Goal: Task Accomplishment & Management: Use online tool/utility

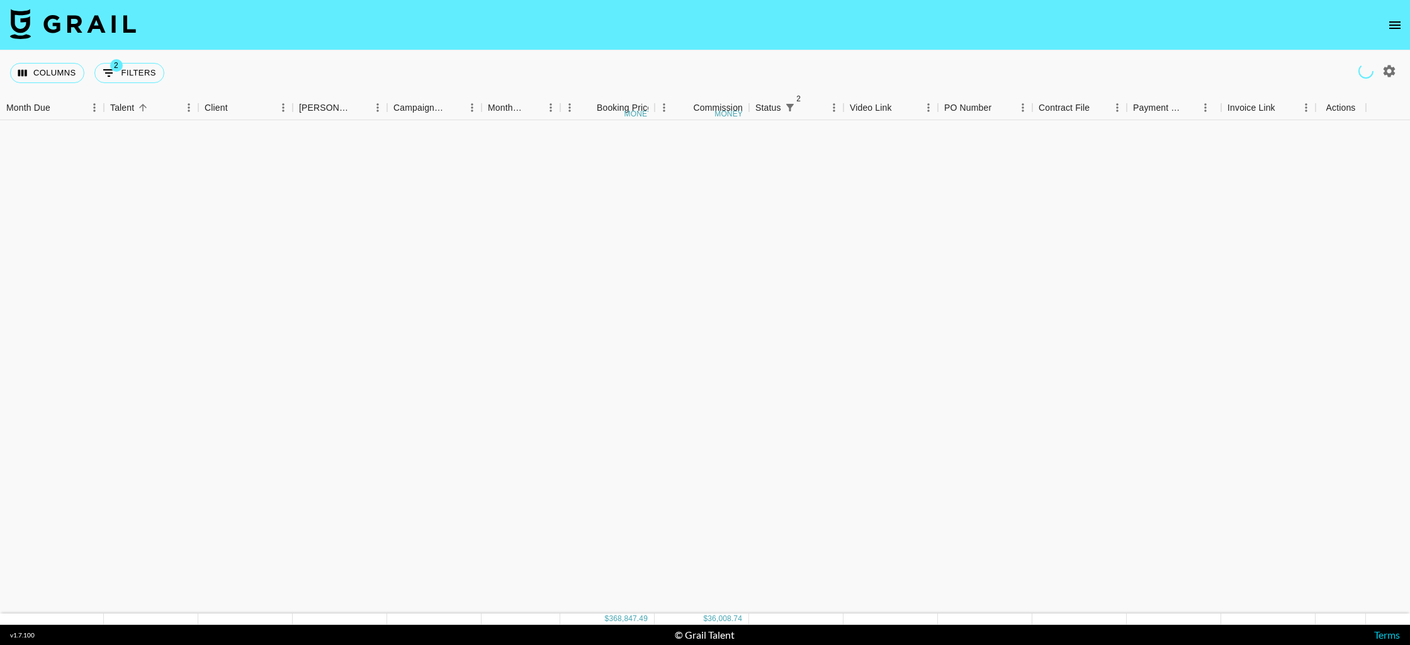
scroll to position [3165, 0]
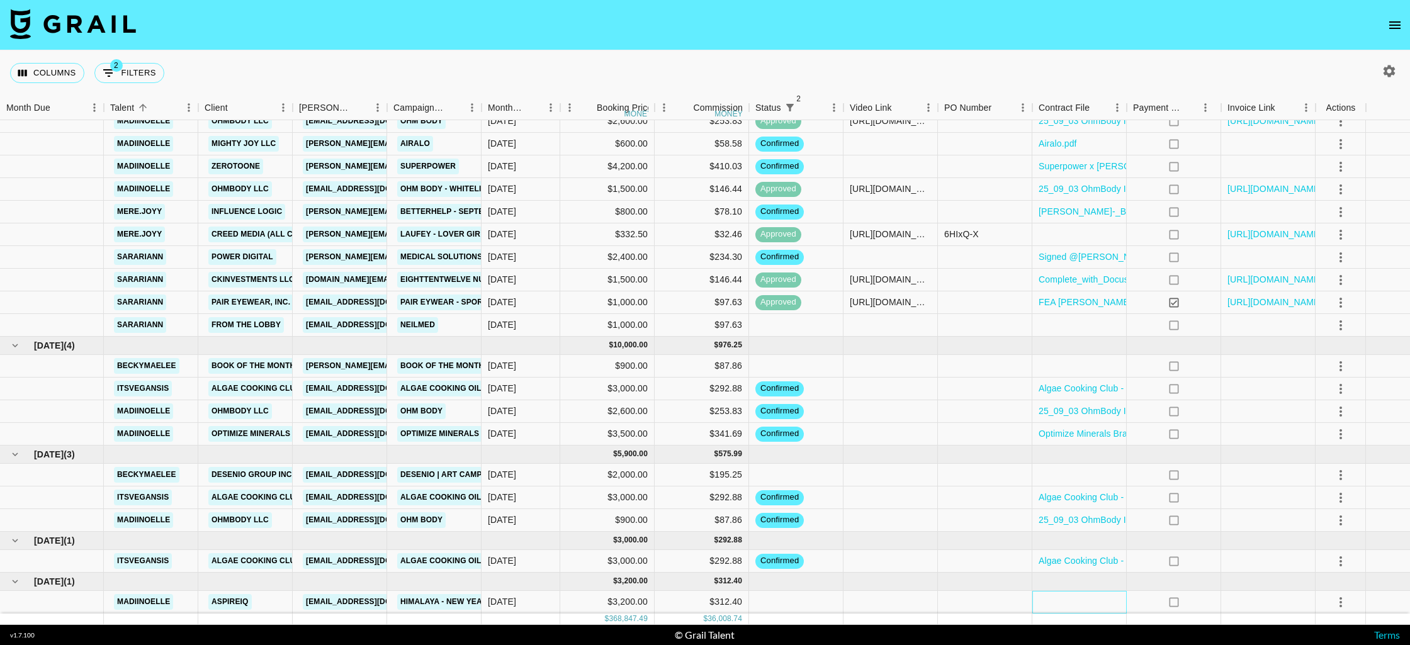
click at [1063, 600] on div at bounding box center [1079, 602] width 94 height 23
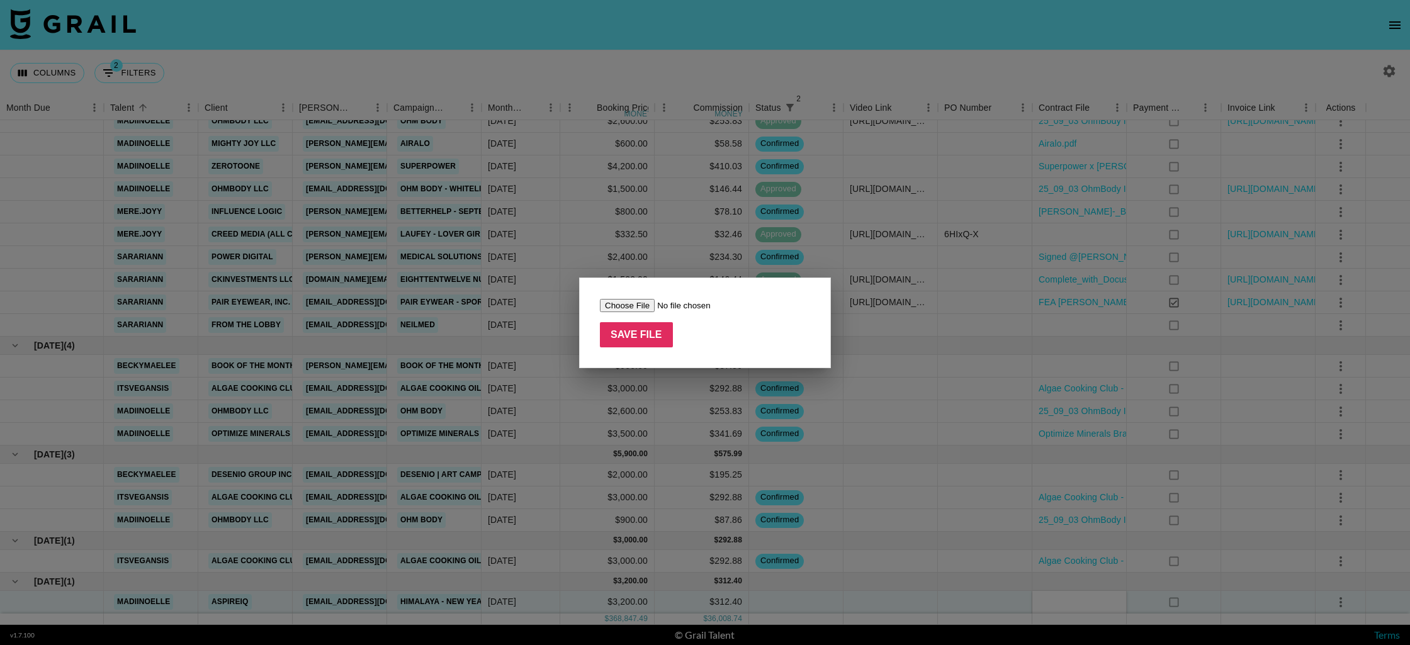
type input "C:\fakepath\screencapture-creators-aspireiq-creators-programs-5984795694497792-…"
click at [639, 338] on input "Save File" at bounding box center [636, 334] width 73 height 25
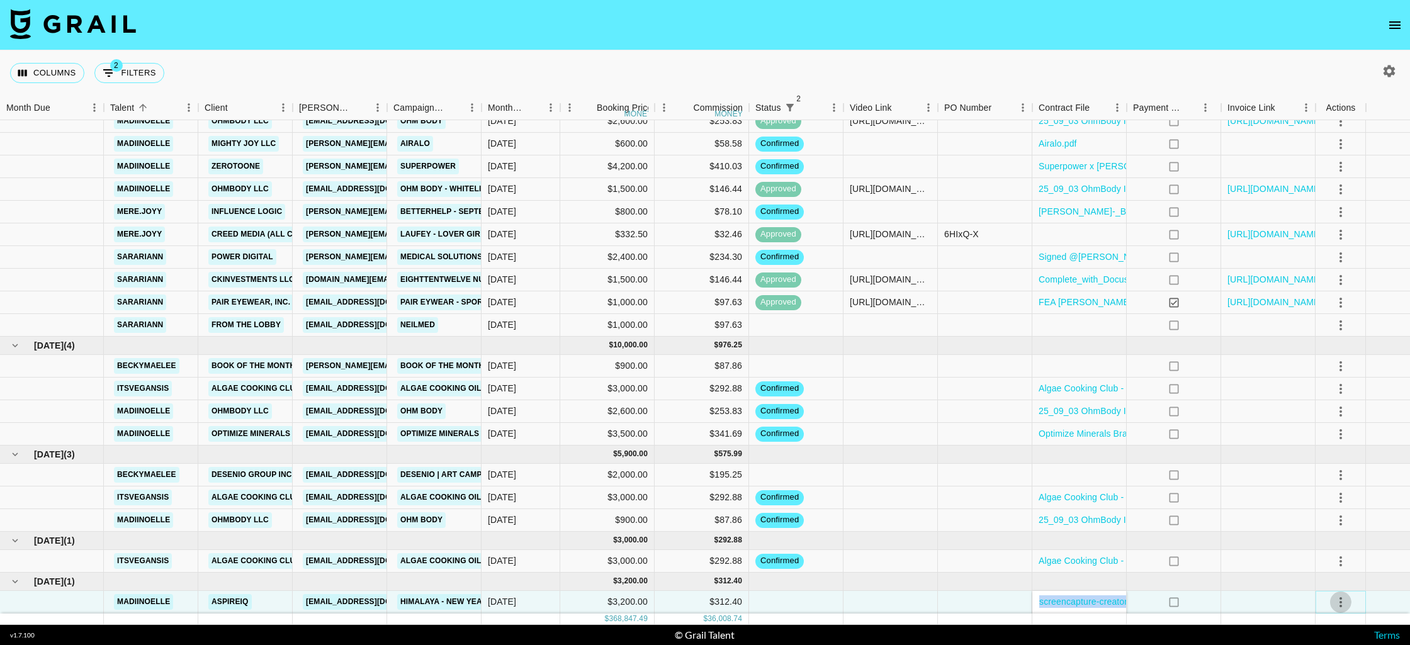
click at [1340, 600] on icon "select merge strategy" at bounding box center [1340, 602] width 15 height 15
click at [1345, 478] on li "Confirm" at bounding box center [1341, 484] width 82 height 23
click at [1322, 0] on nav at bounding box center [705, 25] width 1410 height 50
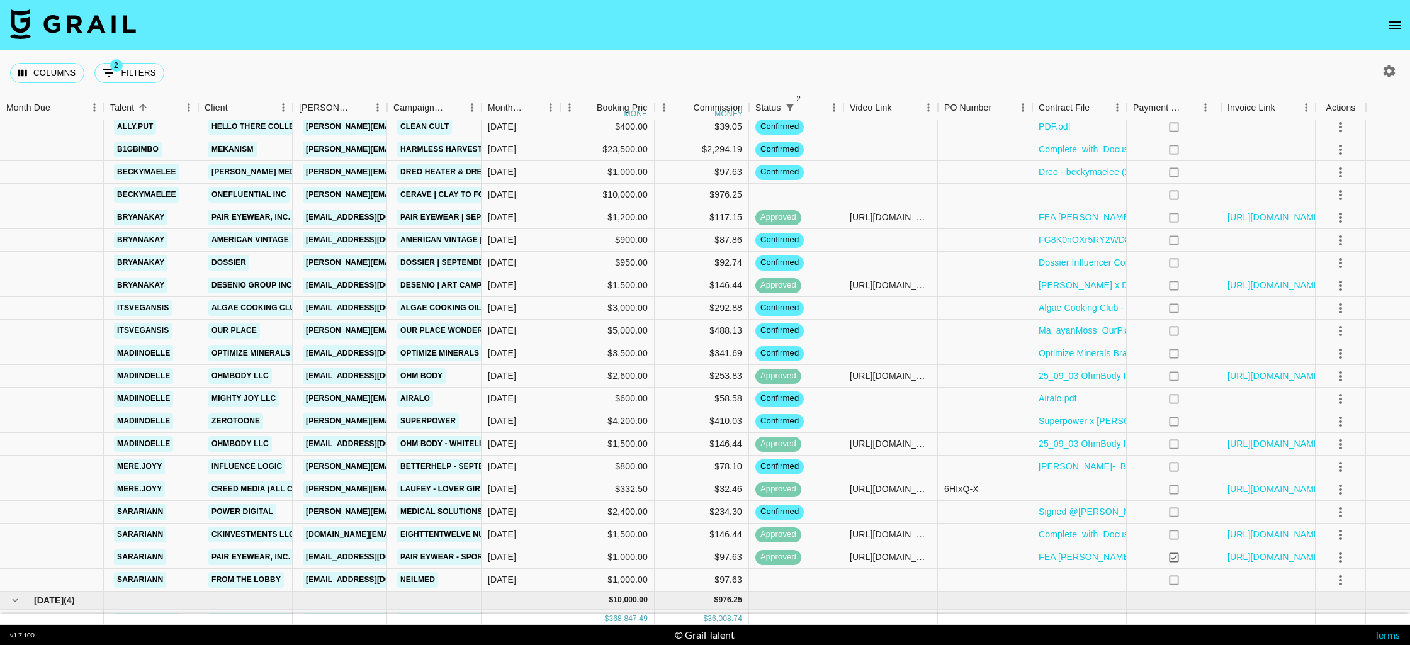
scroll to position [2911, 0]
click at [982, 425] on div at bounding box center [985, 421] width 94 height 23
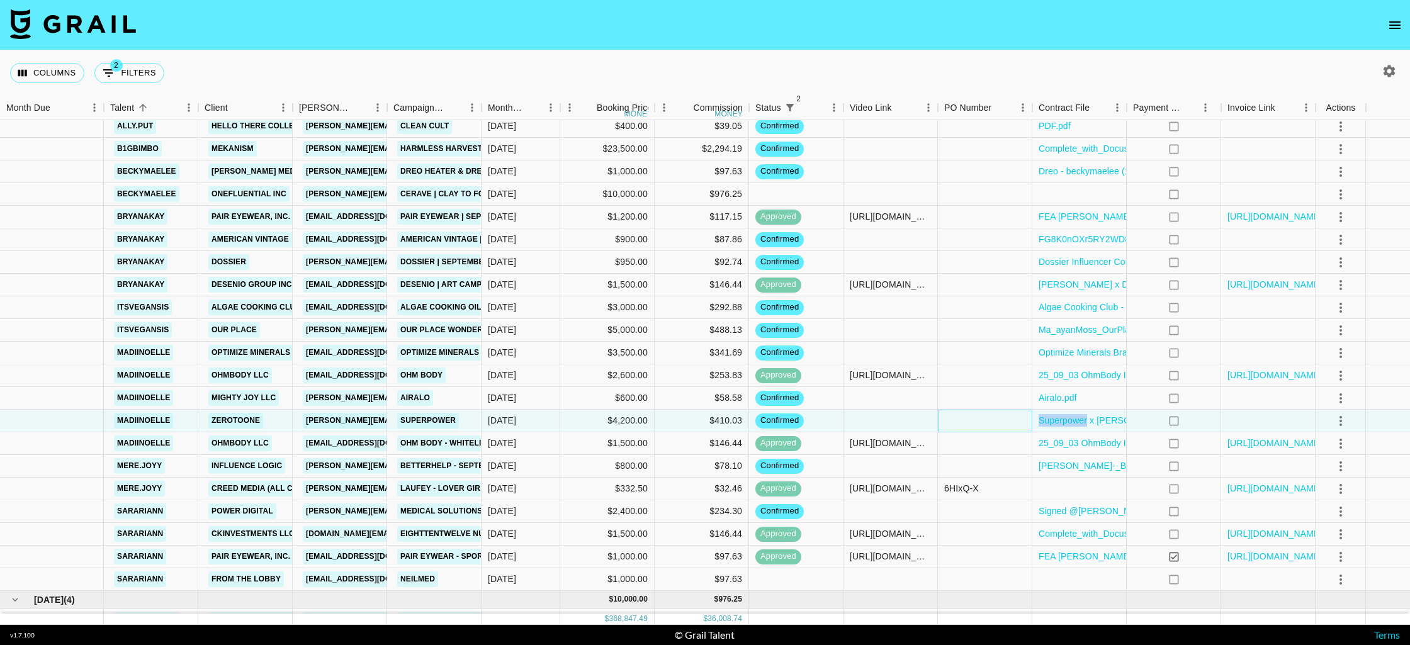
click at [982, 425] on div at bounding box center [985, 421] width 94 height 23
click at [897, 420] on div at bounding box center [890, 421] width 94 height 23
type input "[URL][DOMAIN_NAME]"
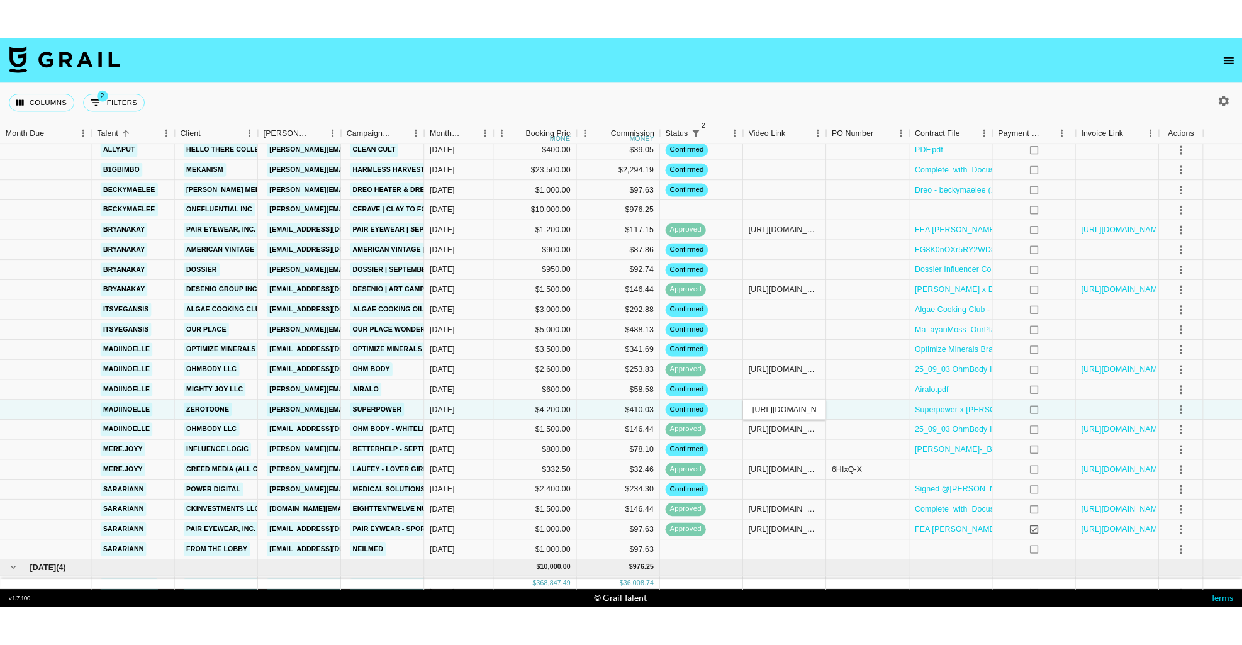
scroll to position [0, 105]
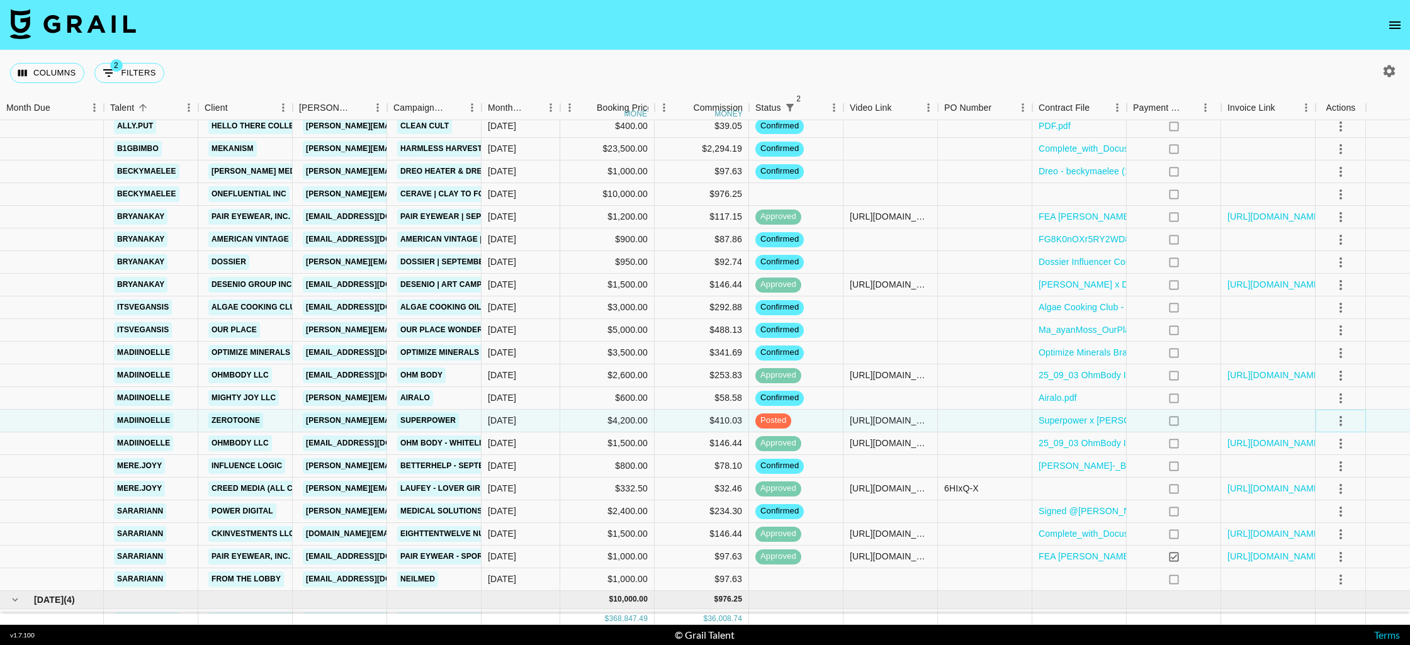
click at [1343, 421] on icon "select merge strategy" at bounding box center [1340, 420] width 15 height 15
click at [1330, 544] on div "Approve" at bounding box center [1329, 538] width 38 height 15
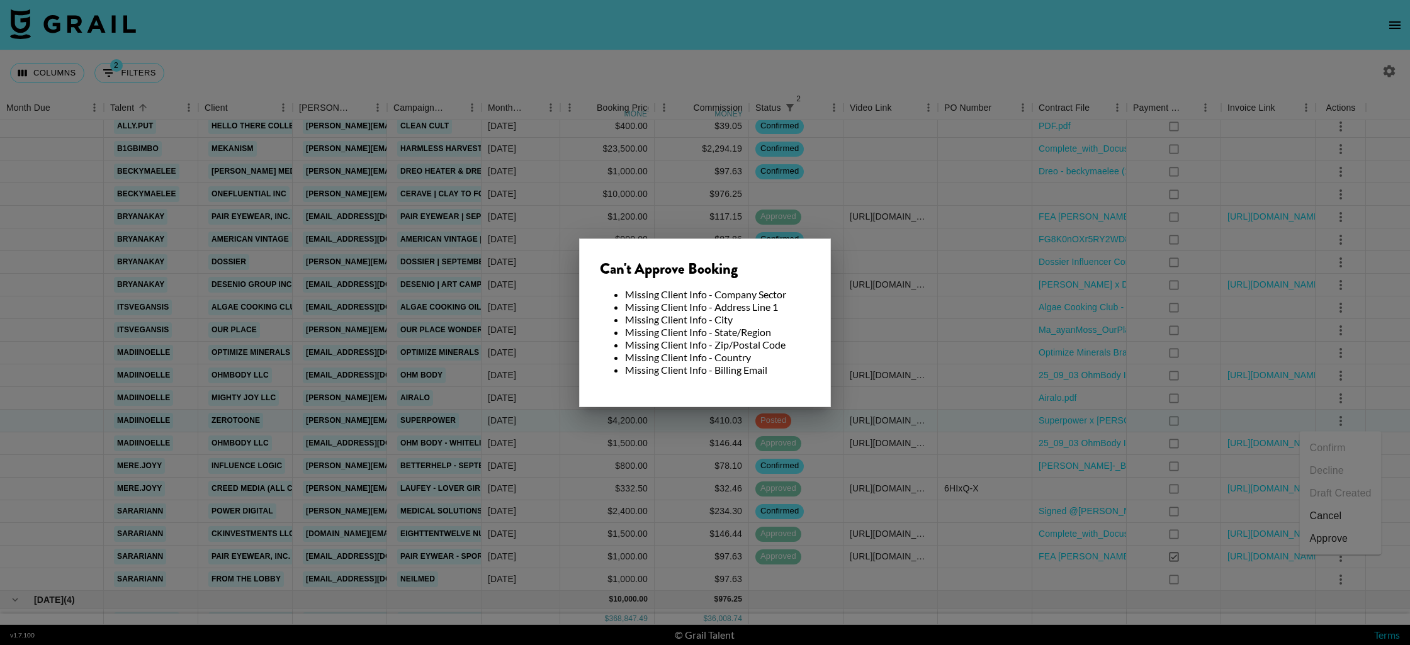
drag, startPoint x: 827, startPoint y: 431, endPoint x: 354, endPoint y: 400, distance: 474.2
click at [825, 430] on div at bounding box center [705, 322] width 1410 height 645
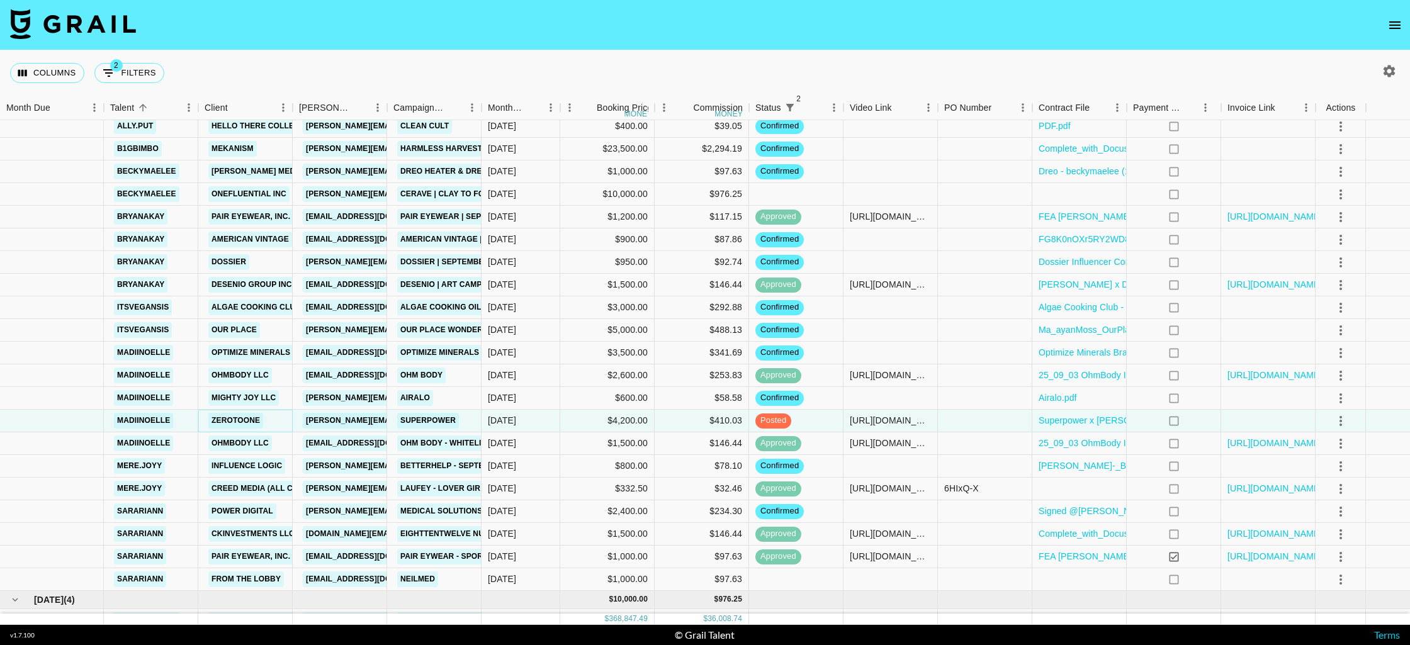
click at [245, 424] on link "ZeroToOne" at bounding box center [235, 421] width 55 height 16
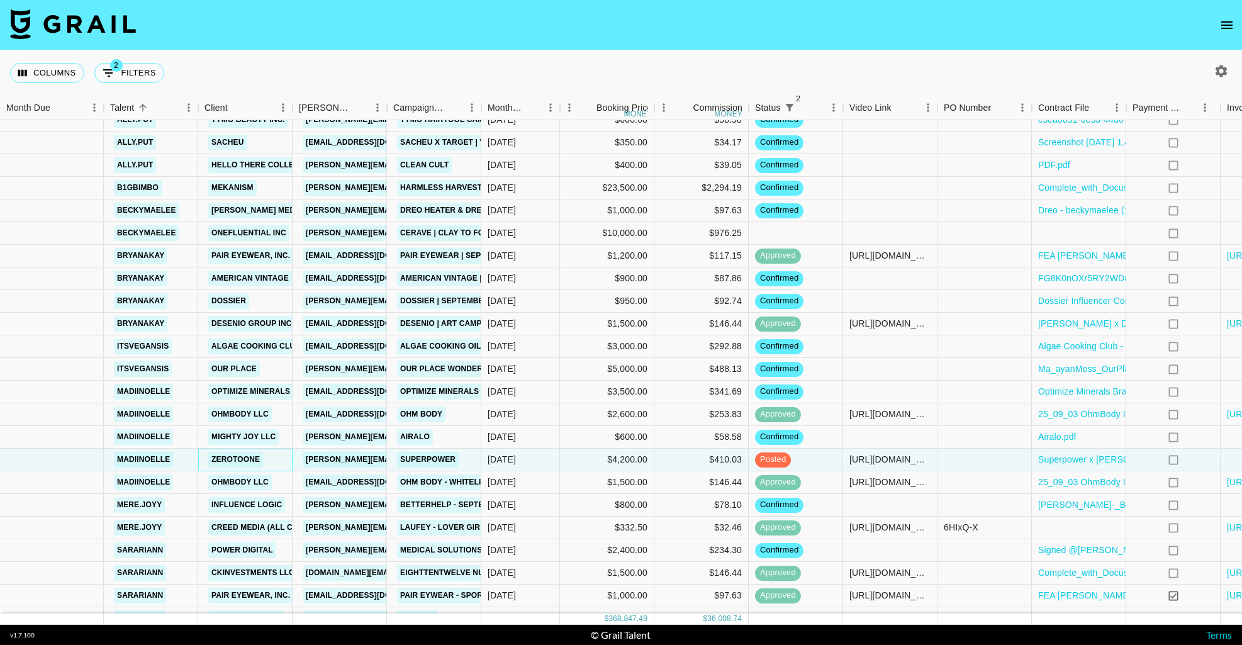
scroll to position [2871, 0]
click at [1065, 230] on div at bounding box center [1079, 234] width 94 height 23
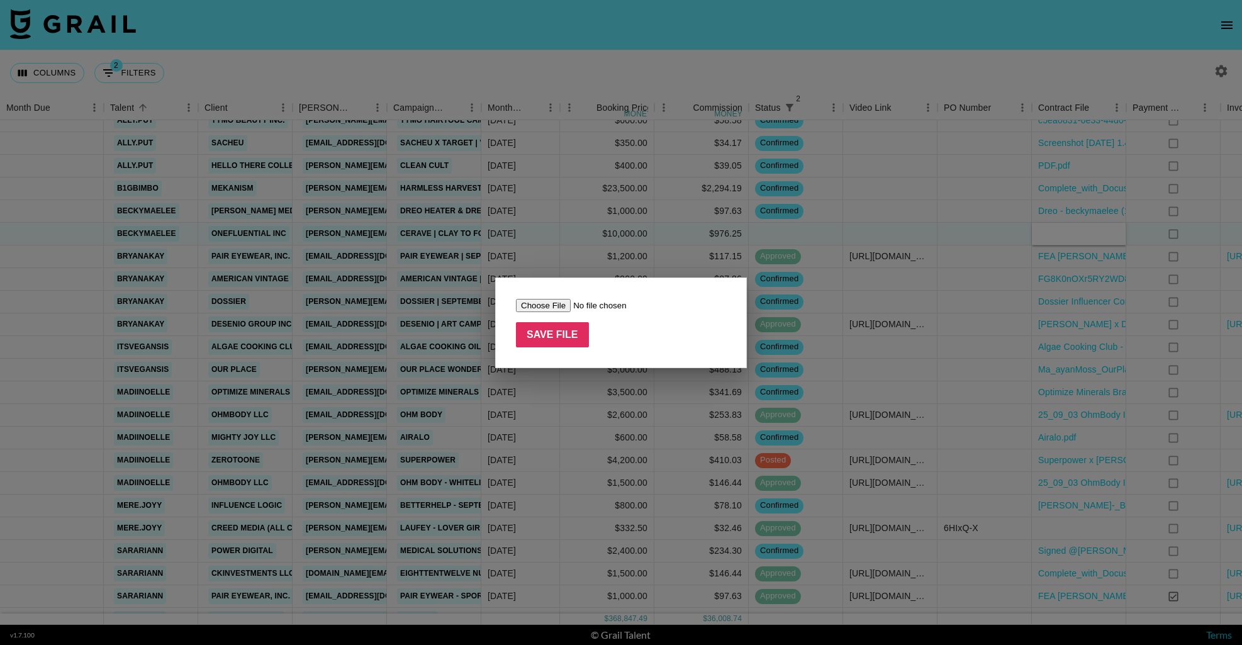
type input "C:\fakepath\Content Creator Agreement with [PERSON_NAME] (CeraVe_CLAY TO FOAM_2…"
click at [557, 340] on input "Save File" at bounding box center [552, 334] width 73 height 25
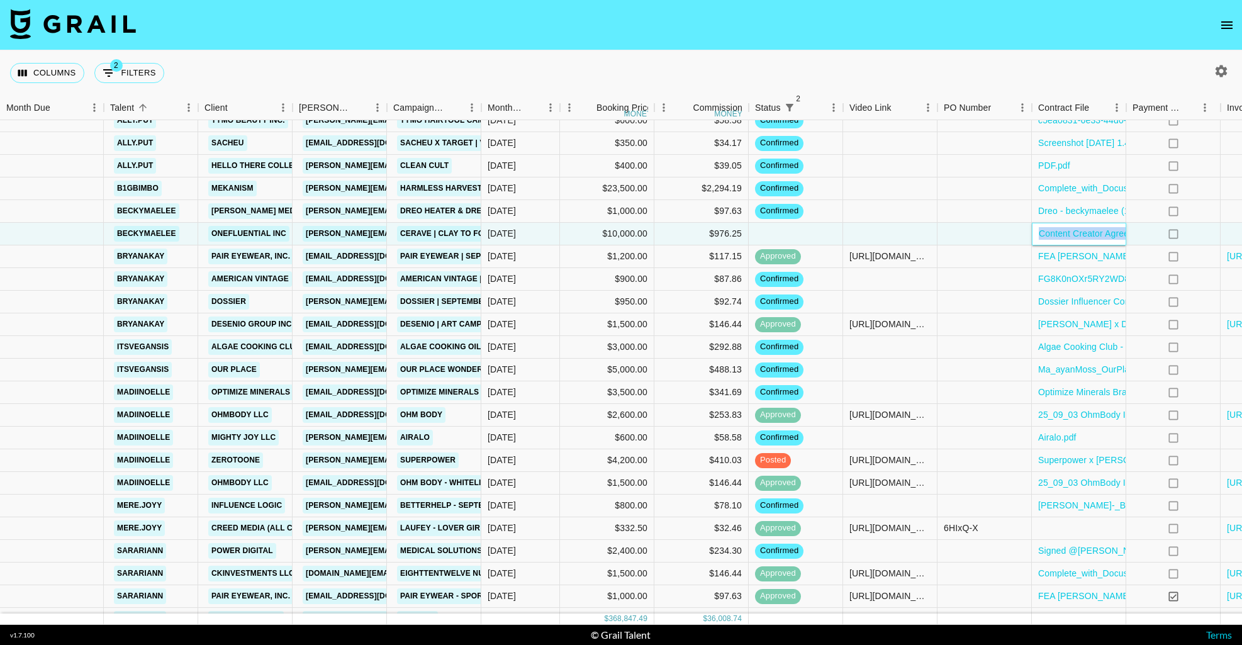
scroll to position [2871, 123]
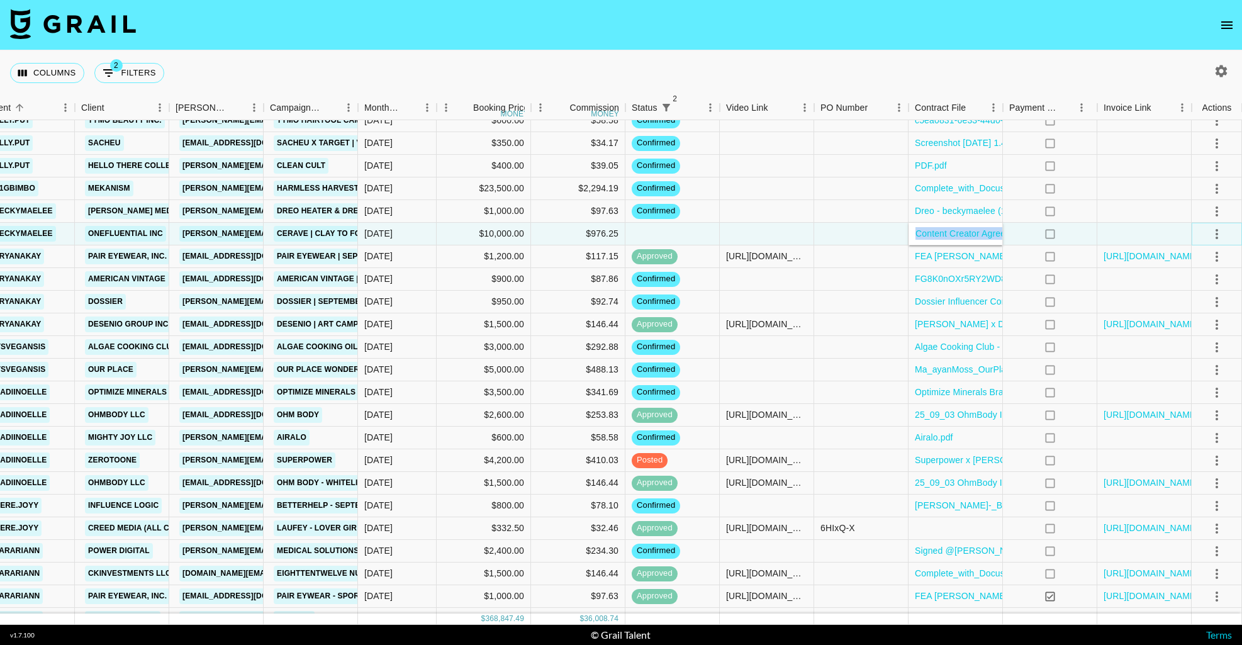
click at [1216, 233] on icon "select merge strategy" at bounding box center [1217, 234] width 3 height 10
click at [1201, 268] on li "Confirm" at bounding box center [1201, 261] width 82 height 23
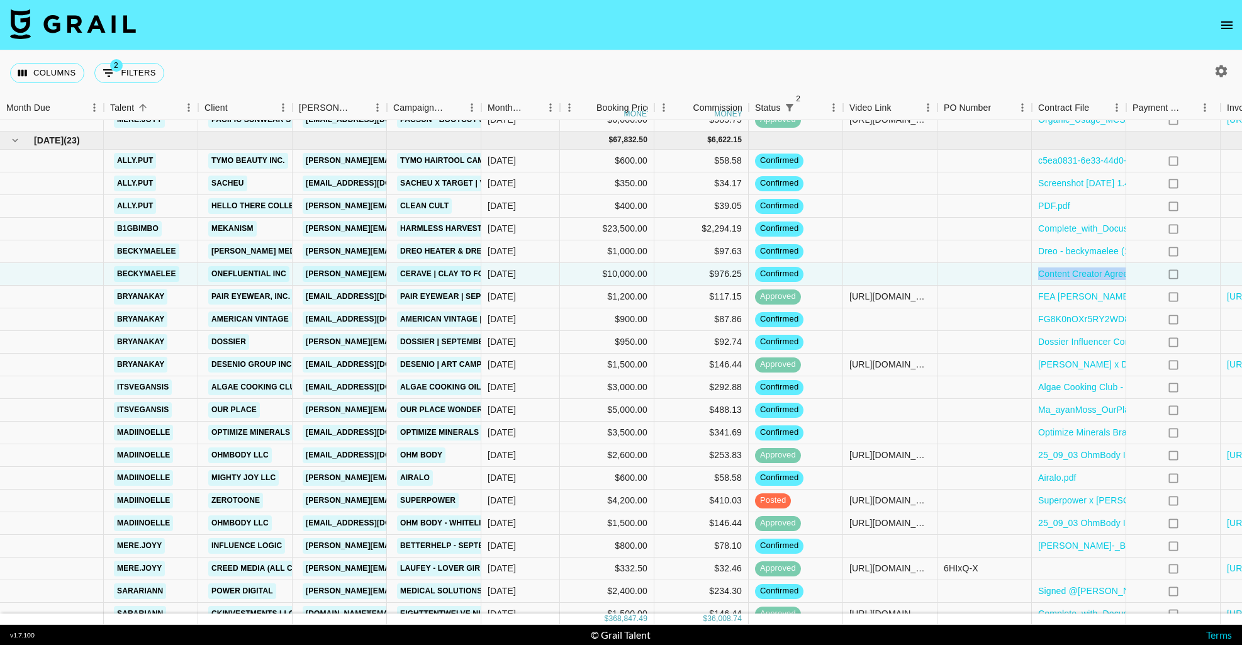
scroll to position [2809, 0]
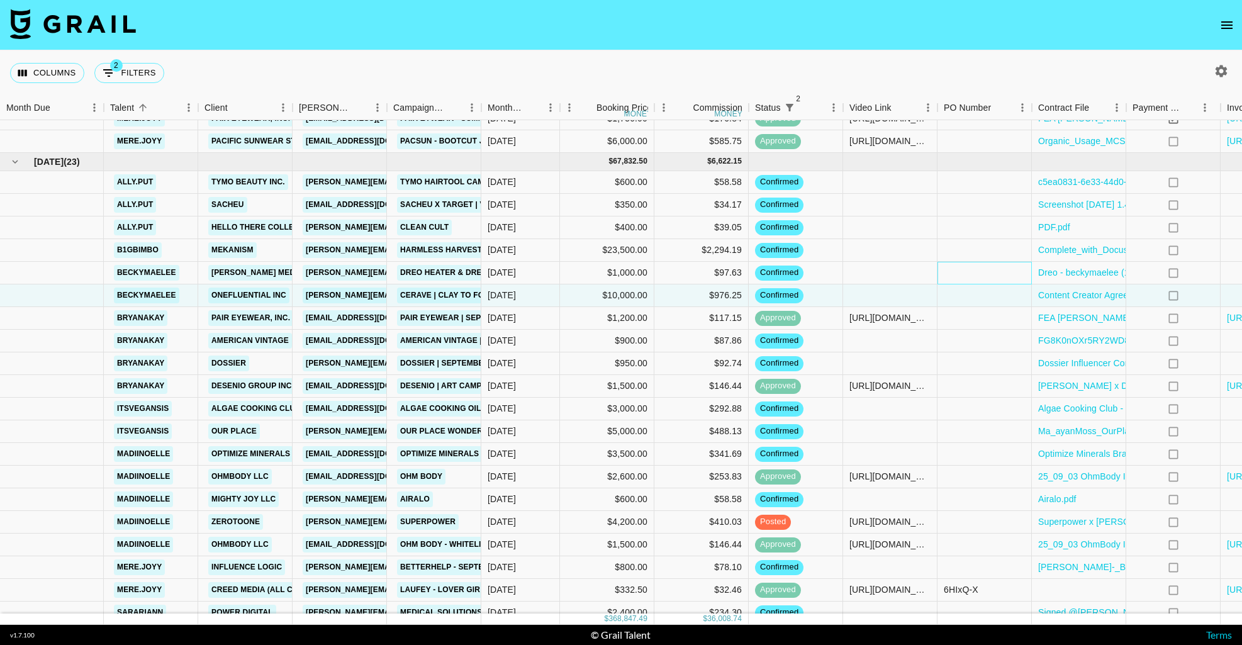
click at [990, 279] on div at bounding box center [985, 273] width 94 height 23
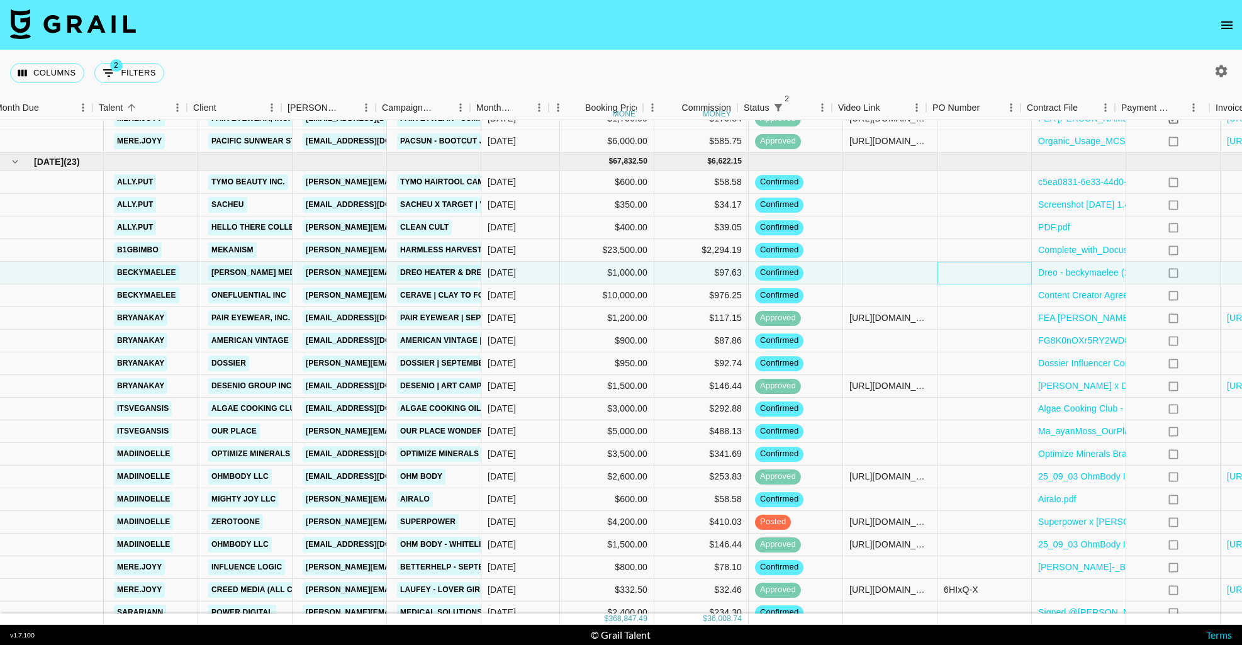
scroll to position [2809, 123]
